Goal: Transaction & Acquisition: Purchase product/service

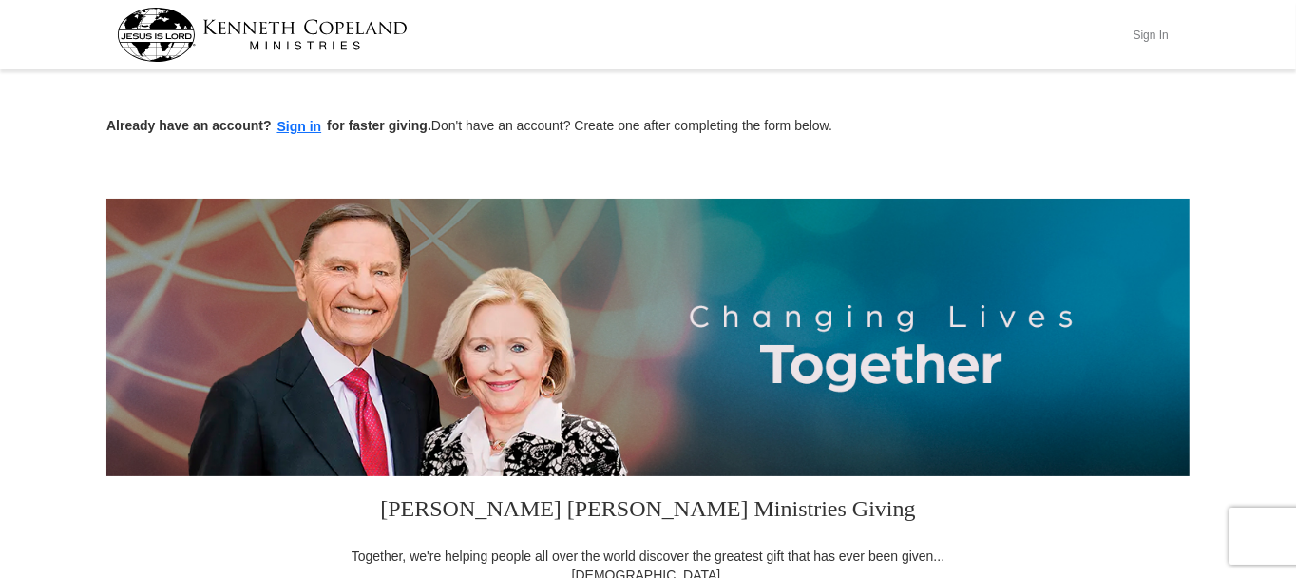
click at [1148, 29] on button "Sign In" at bounding box center [1150, 34] width 57 height 29
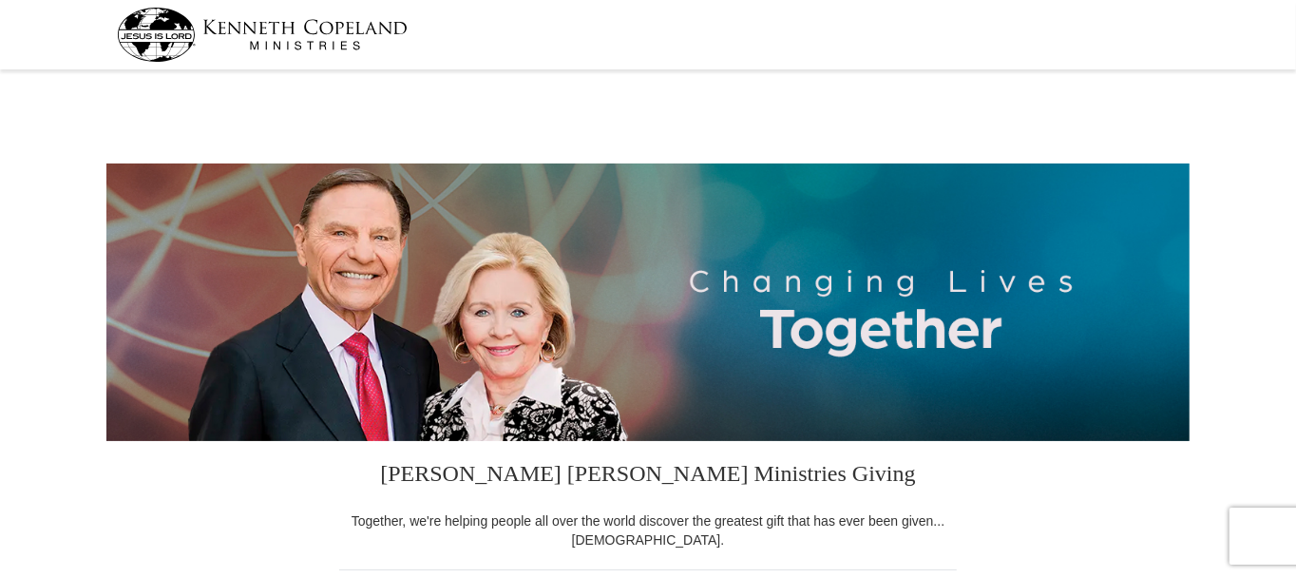
select select "OH"
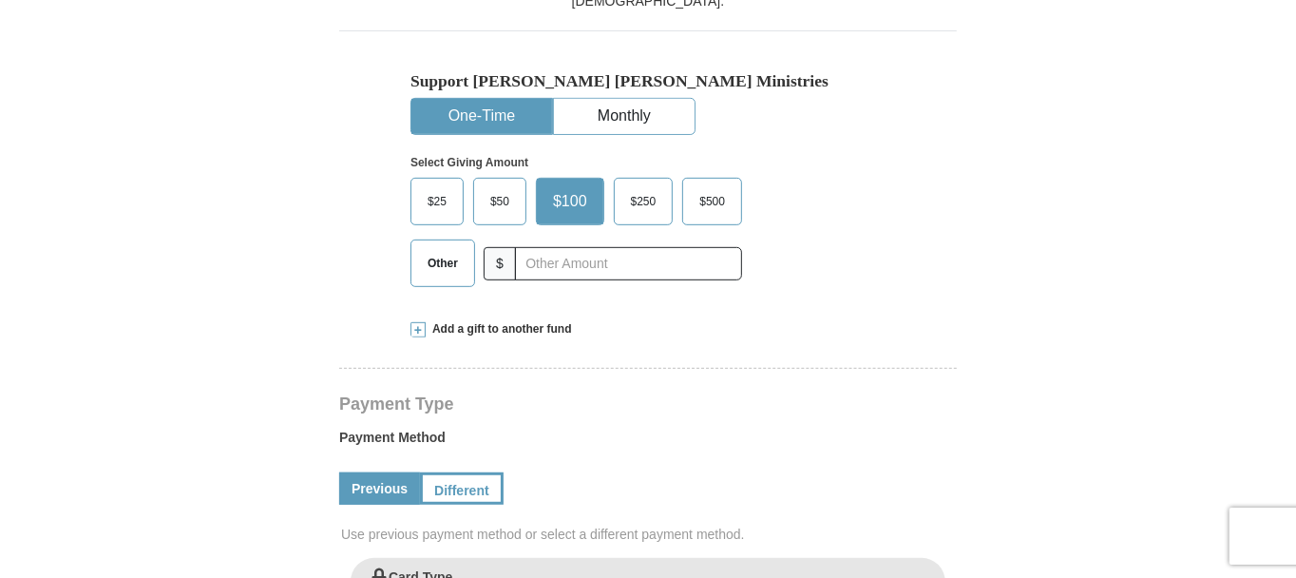
scroll to position [570, 0]
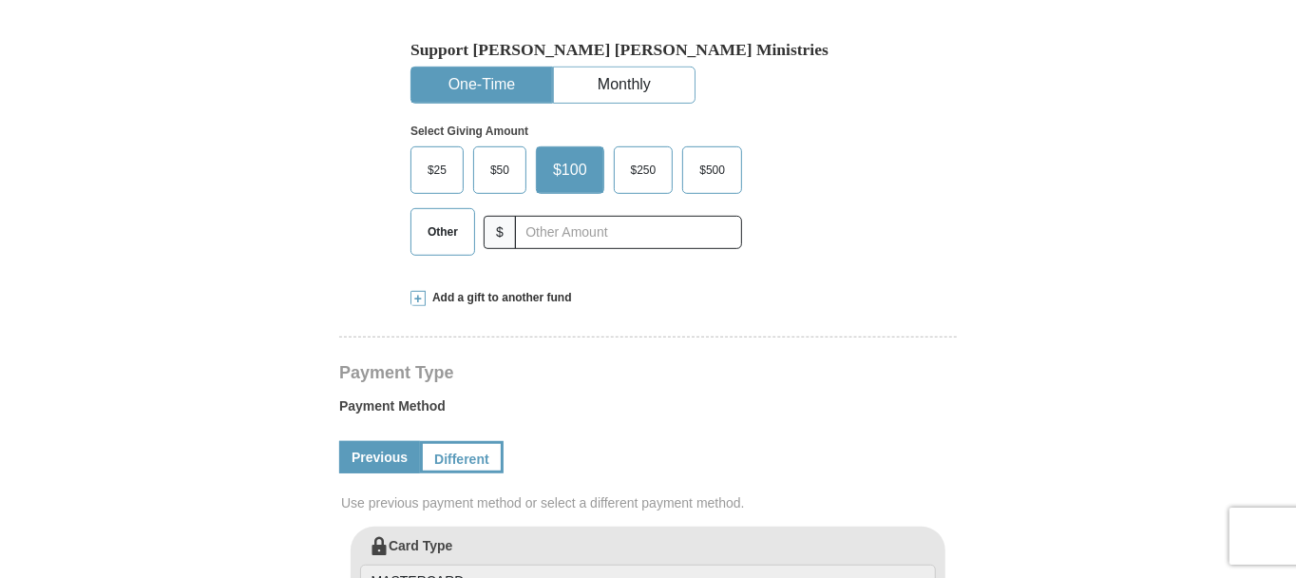
click at [431, 239] on span "Other" at bounding box center [442, 232] width 49 height 29
click at [0, 0] on input "Other" at bounding box center [0, 0] width 0 height 0
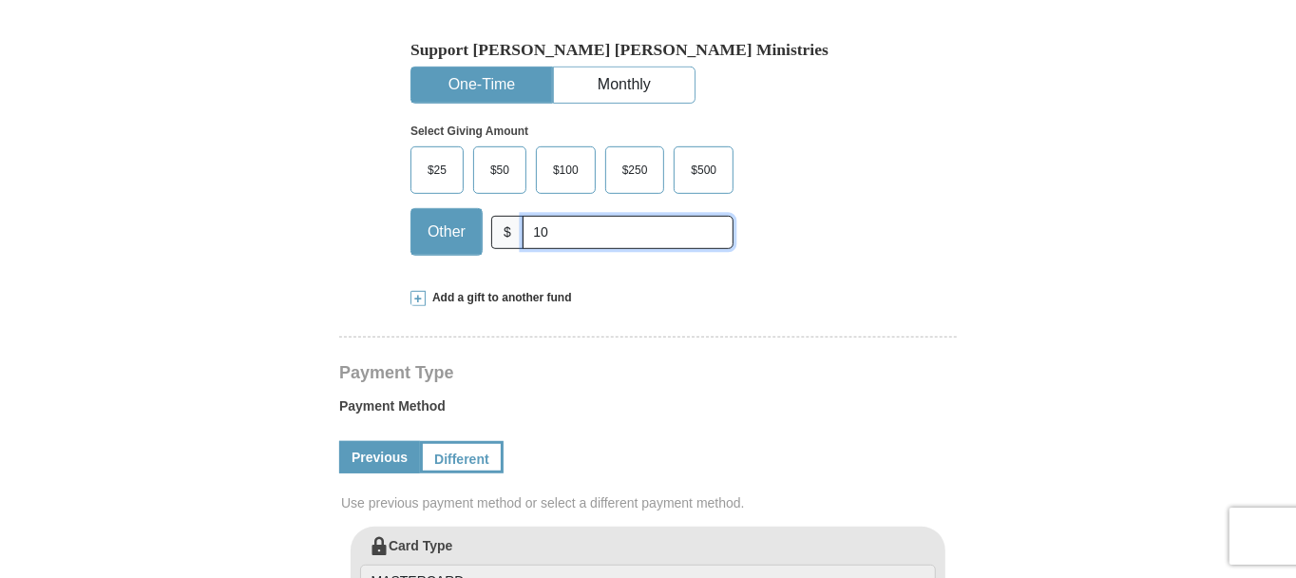
type input "10"
click at [316, 246] on form "Kenneth Copeland Ministries Giving Together, we're helping people all over the …" at bounding box center [647, 529] width 1083 height 2047
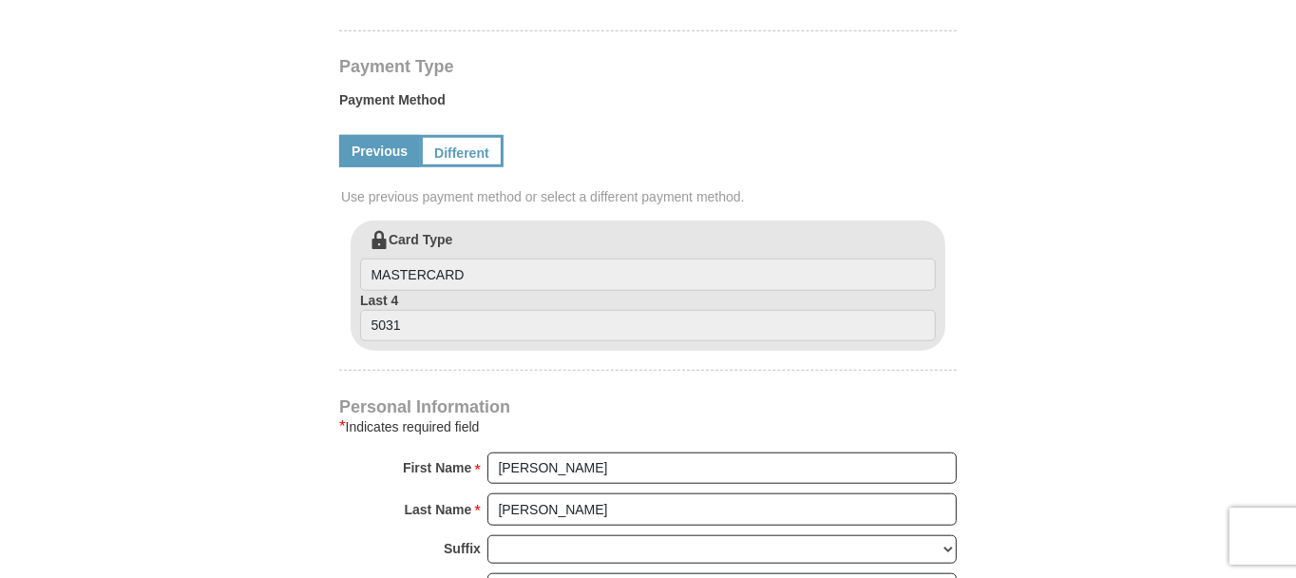
scroll to position [836, 0]
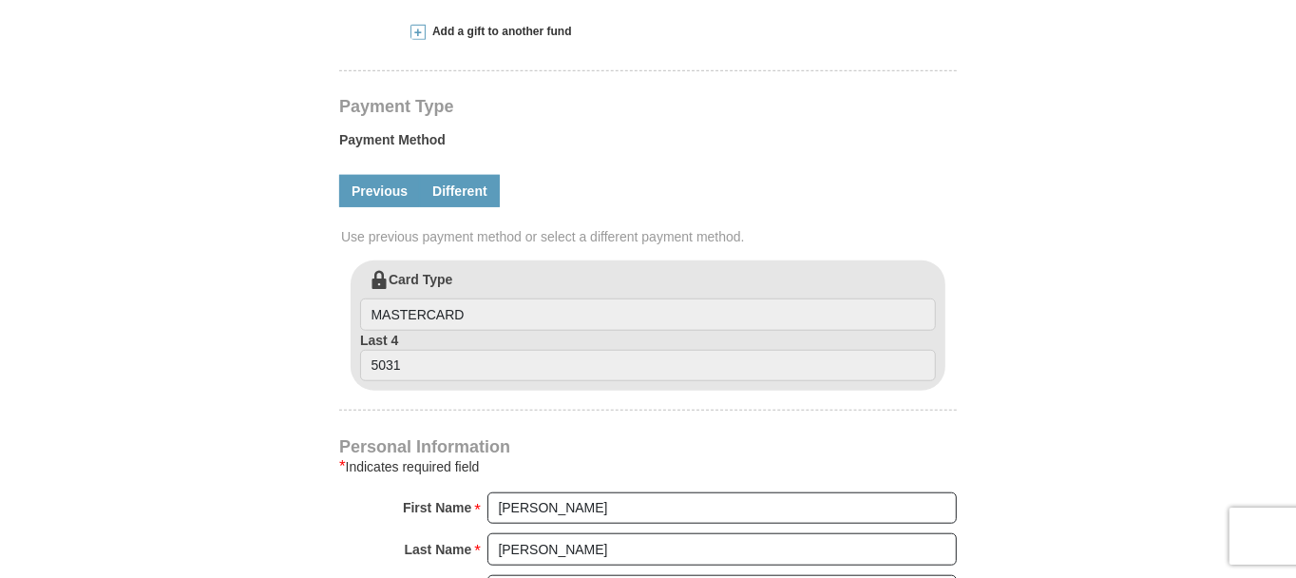
click at [460, 201] on link "Different" at bounding box center [460, 191] width 80 height 32
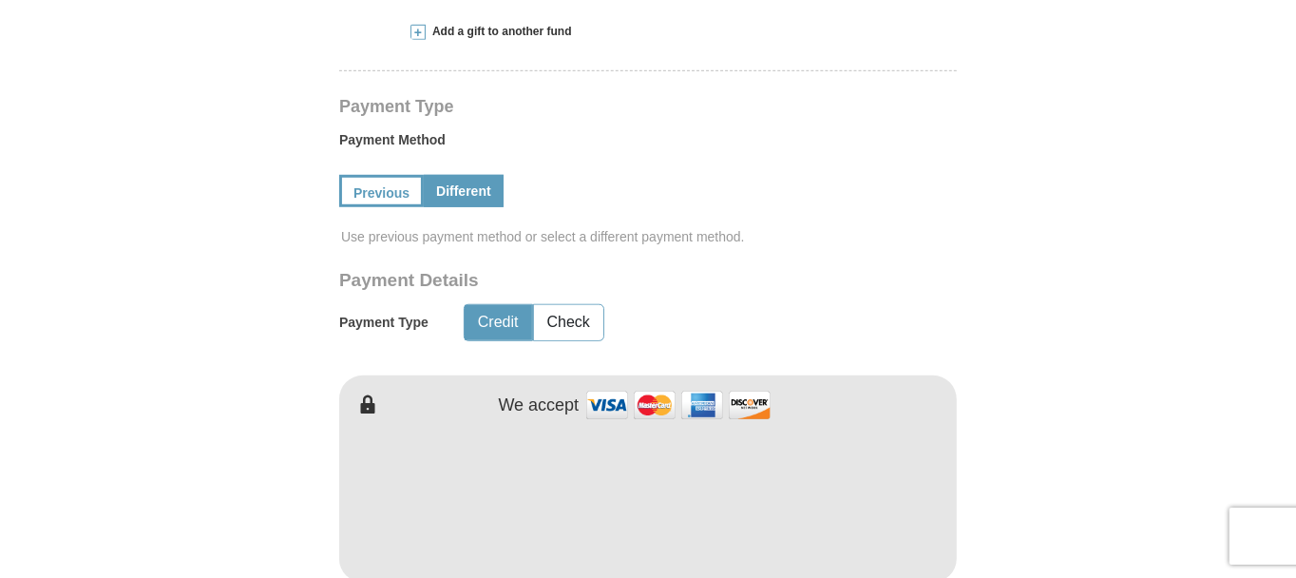
click at [980, 273] on form "Kenneth Copeland Ministries Giving Together, we're helping people all over the …" at bounding box center [647, 359] width 1083 height 2239
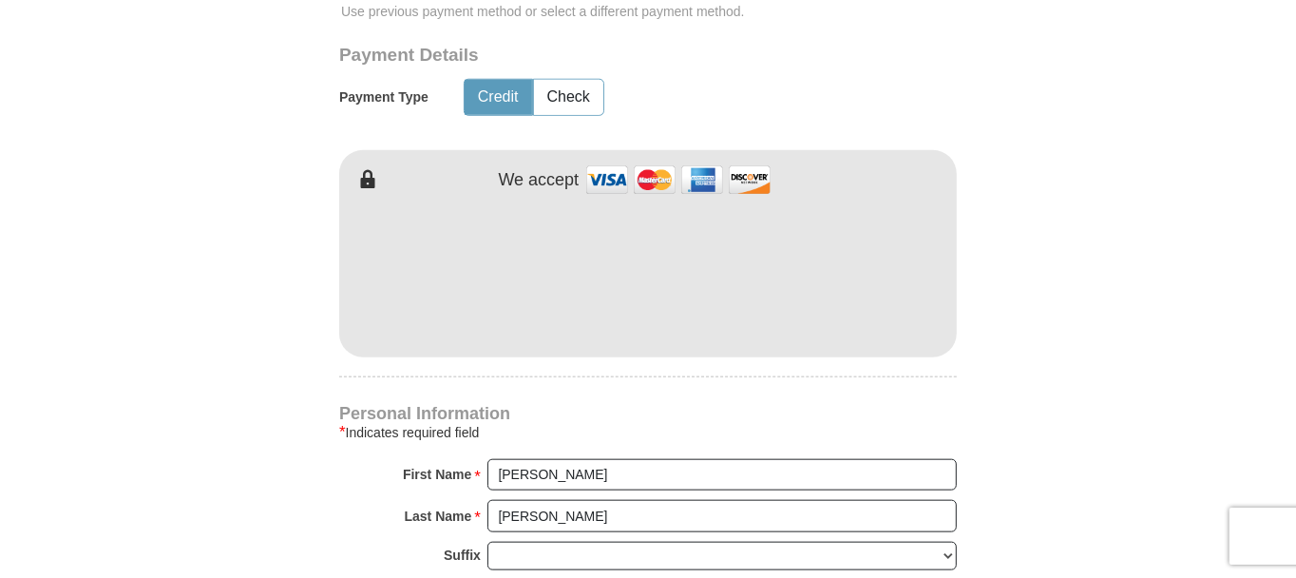
scroll to position [1064, 0]
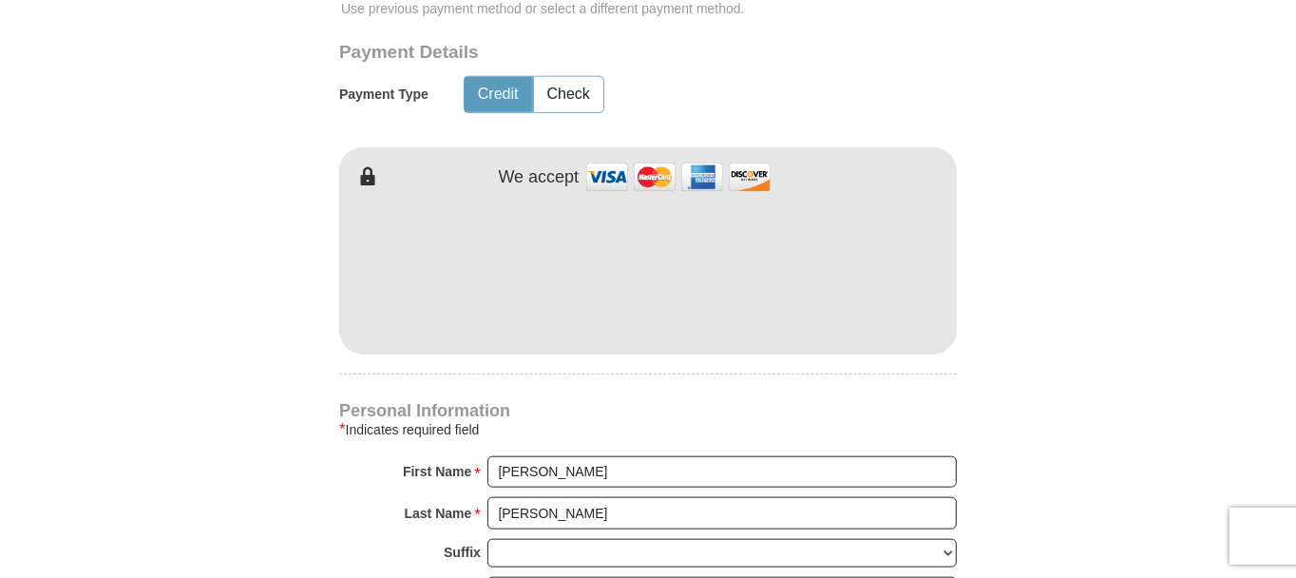
click at [281, 297] on form "Kenneth Copeland Ministries Giving Together, we're helping people all over the …" at bounding box center [647, 131] width 1083 height 2239
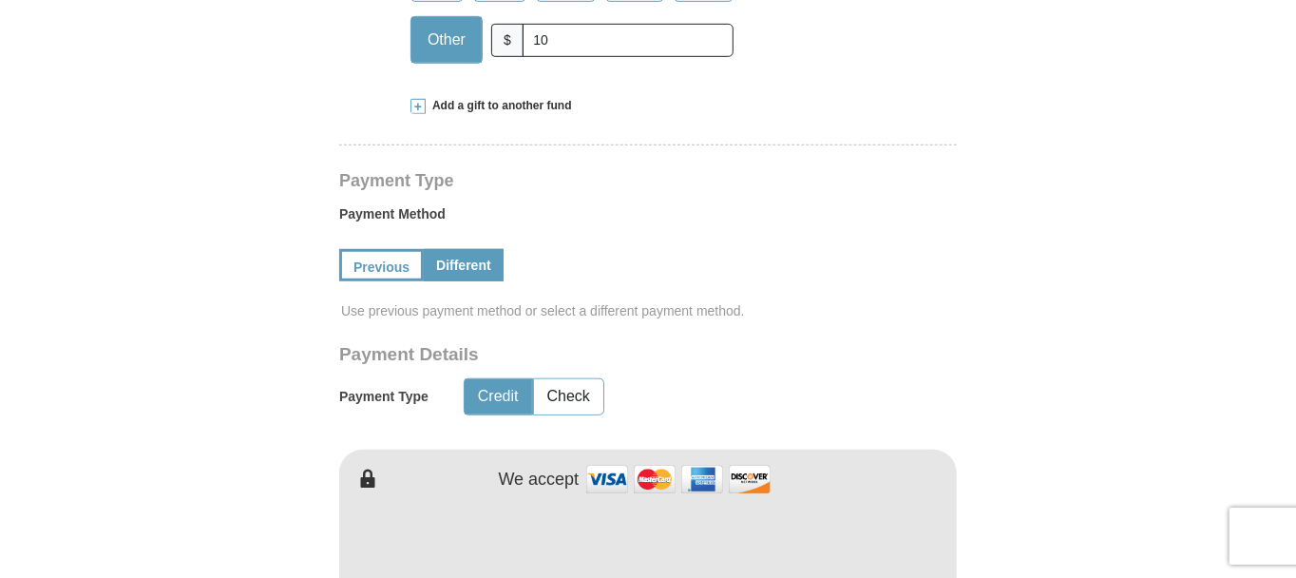
scroll to position [760, 0]
click at [418, 105] on span at bounding box center [418, 108] width 15 height 15
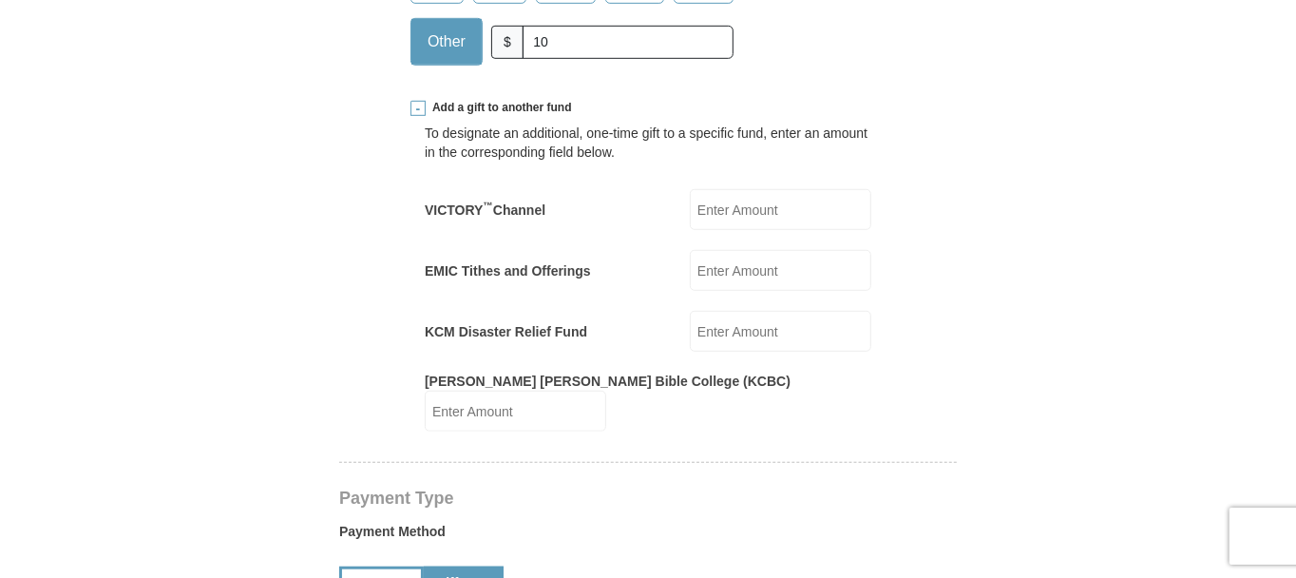
click at [418, 105] on span at bounding box center [418, 108] width 15 height 15
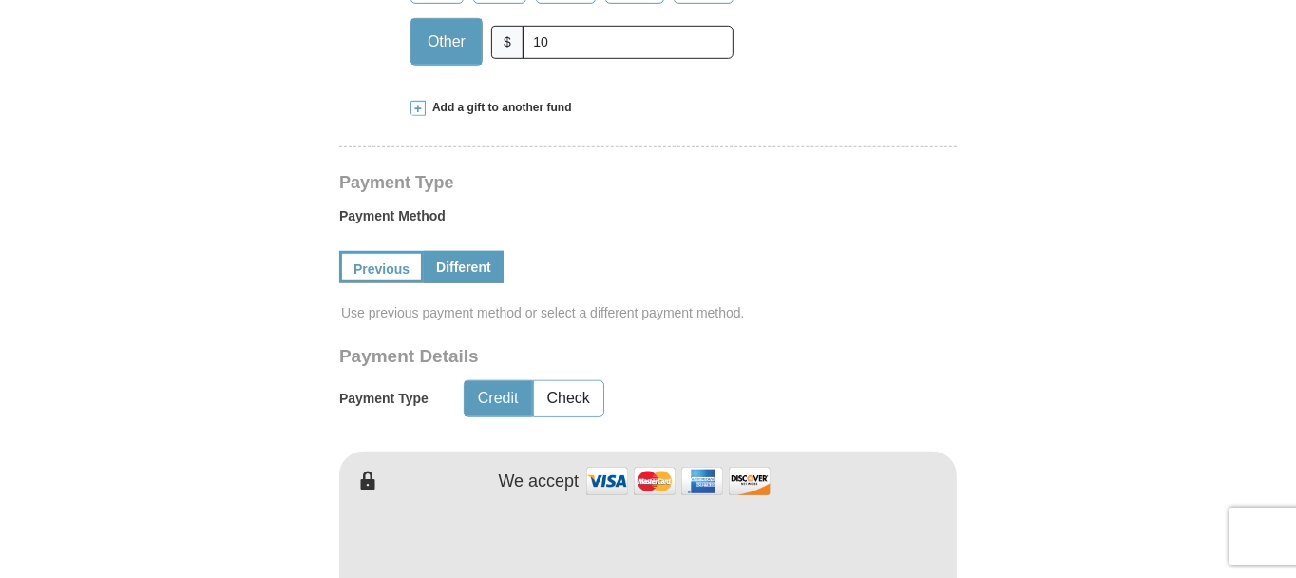
click at [261, 158] on form "Kenneth Copeland Ministries Giving Together, we're helping people all over the …" at bounding box center [647, 435] width 1083 height 2239
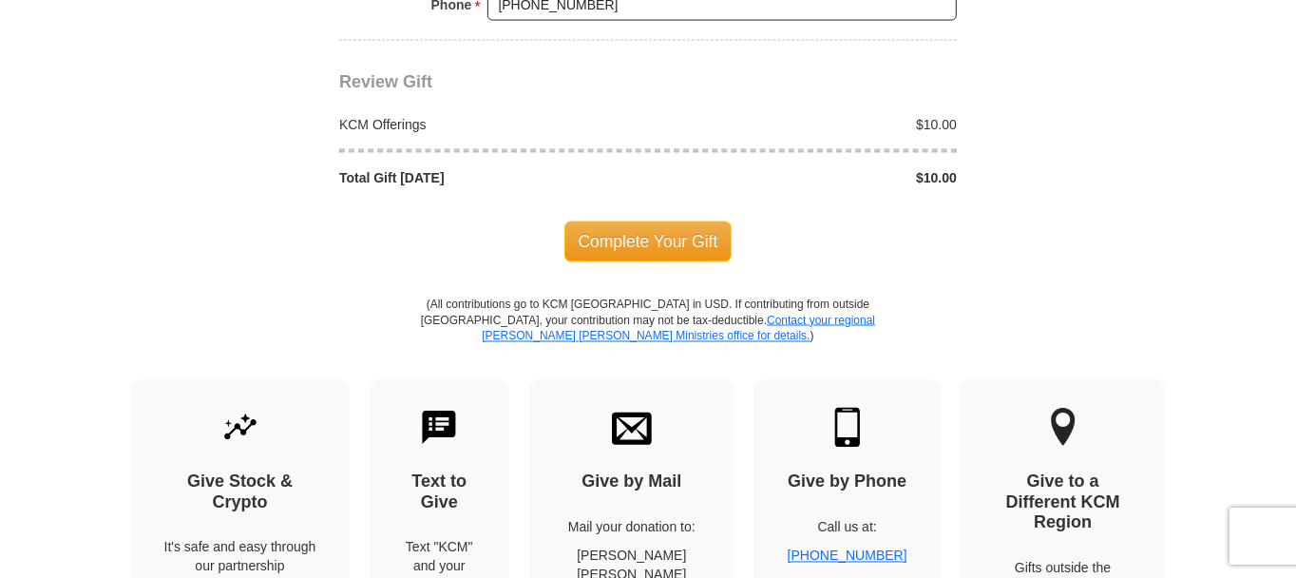
scroll to position [1939, 0]
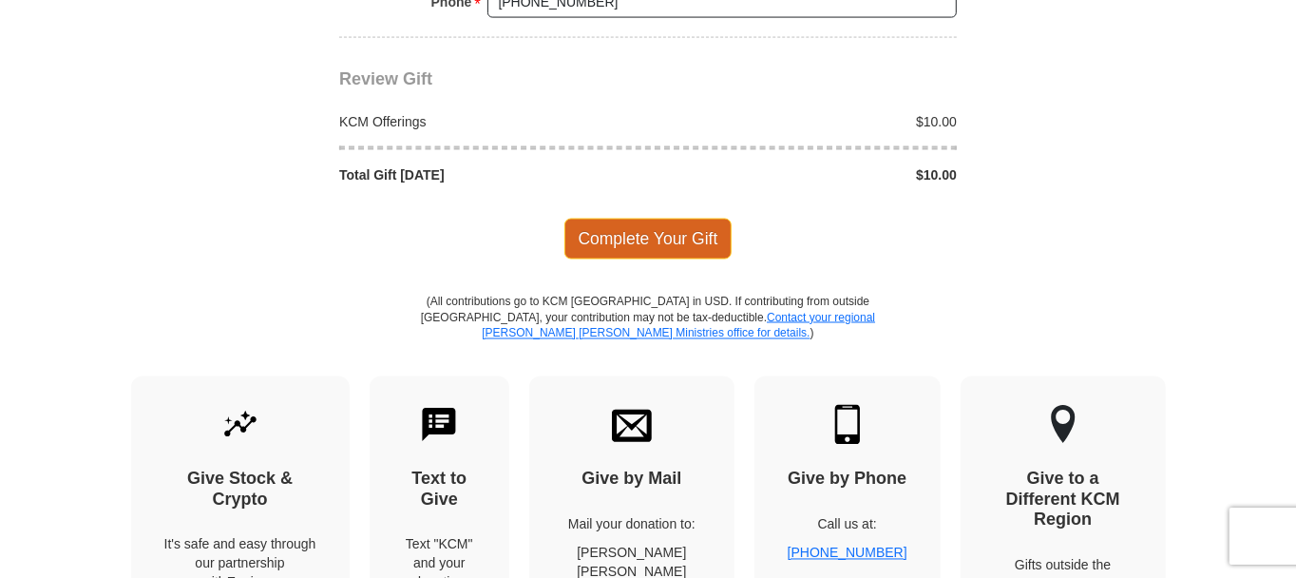
click at [655, 230] on span "Complete Your Gift" at bounding box center [649, 239] width 168 height 40
